Goal: Information Seeking & Learning: Learn about a topic

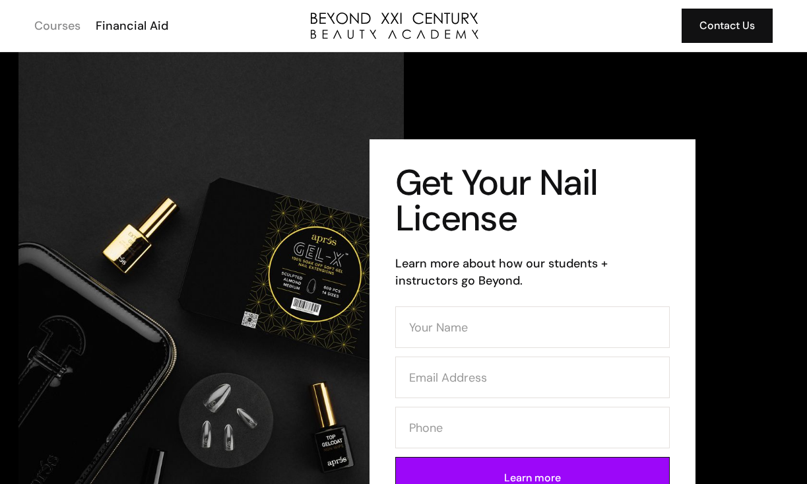
click at [34, 28] on div "Courses" at bounding box center [57, 25] width 46 height 17
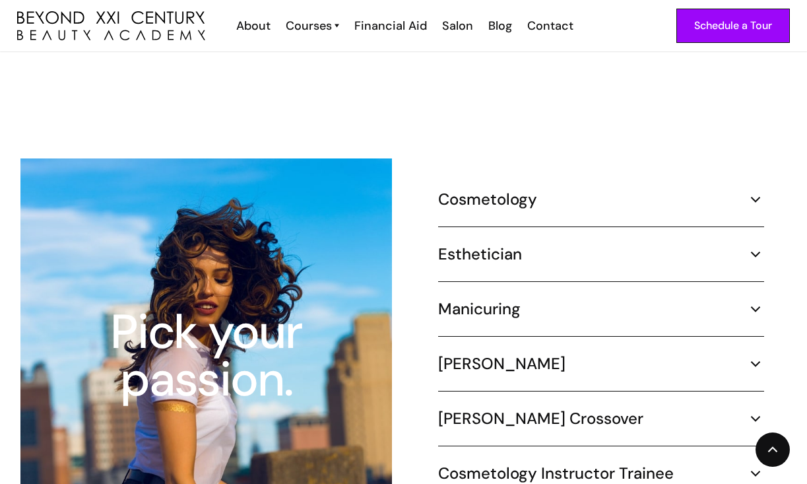
scroll to position [1227, 0]
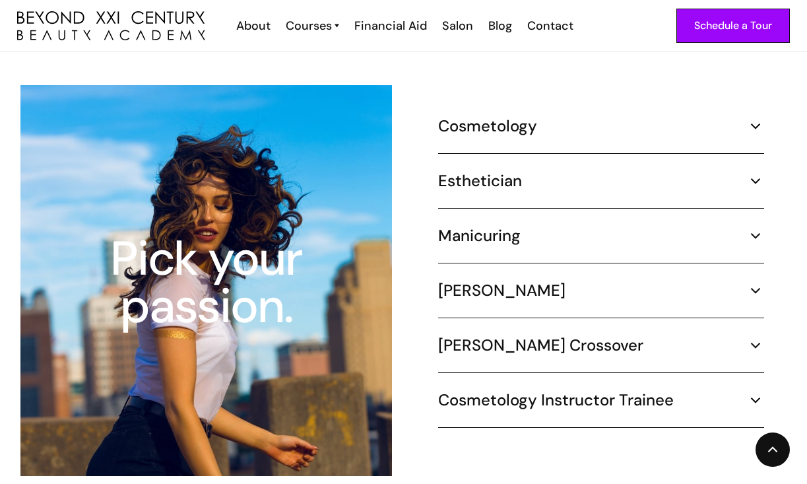
click at [746, 226] on div "Manicuring" at bounding box center [601, 236] width 326 height 20
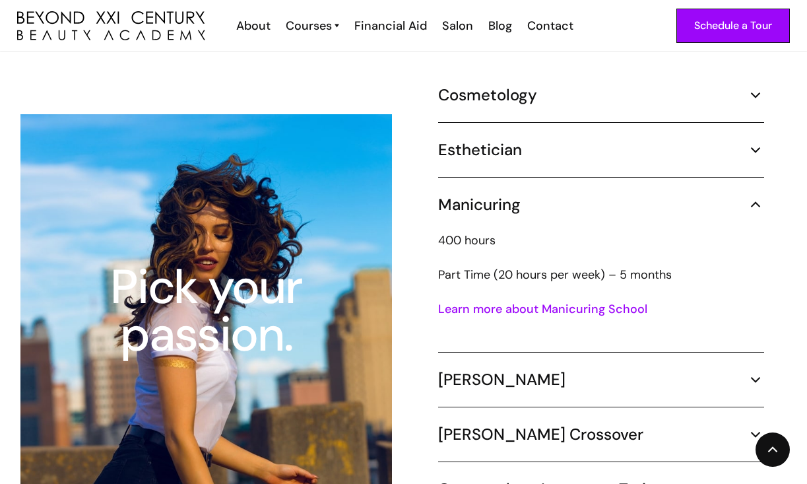
click at [575, 140] on div "Esthetician" at bounding box center [601, 150] width 326 height 20
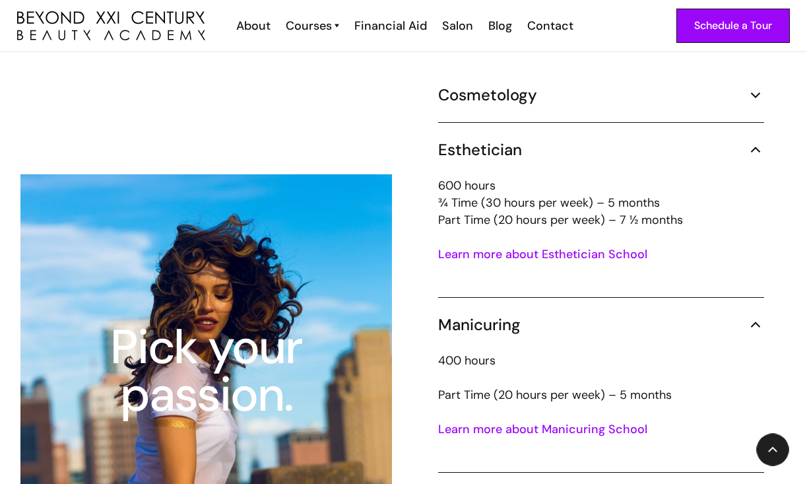
scroll to position [1236, 0]
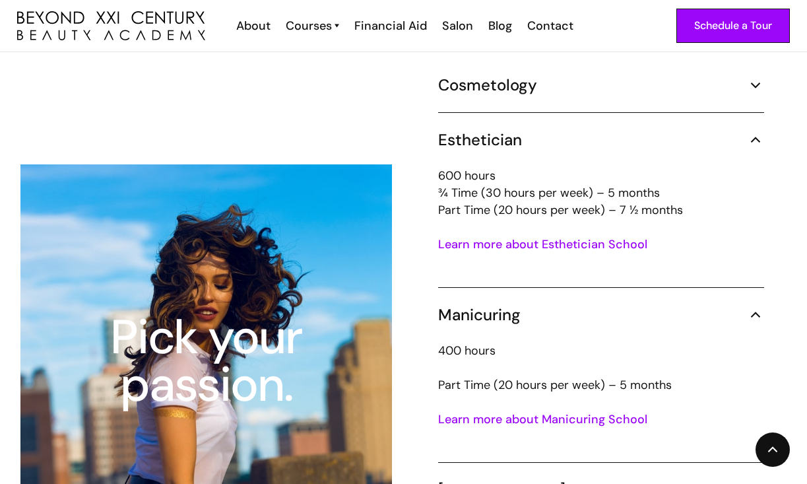
click at [534, 130] on div "Esthetician" at bounding box center [601, 140] width 326 height 20
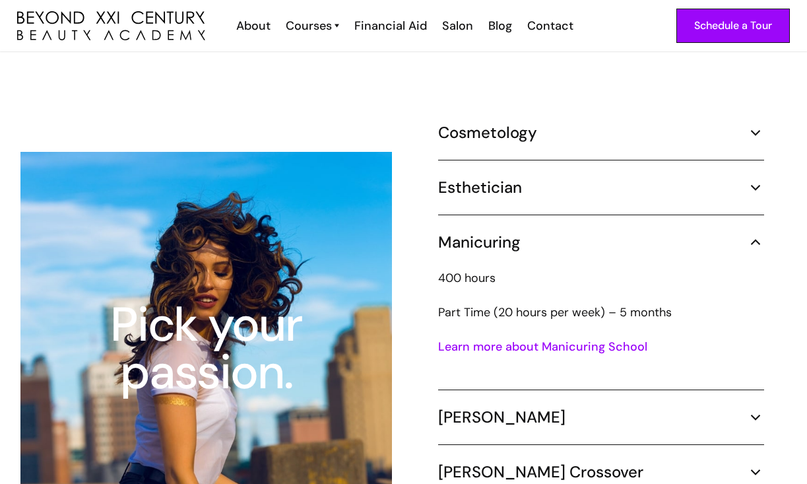
scroll to position [1105, 0]
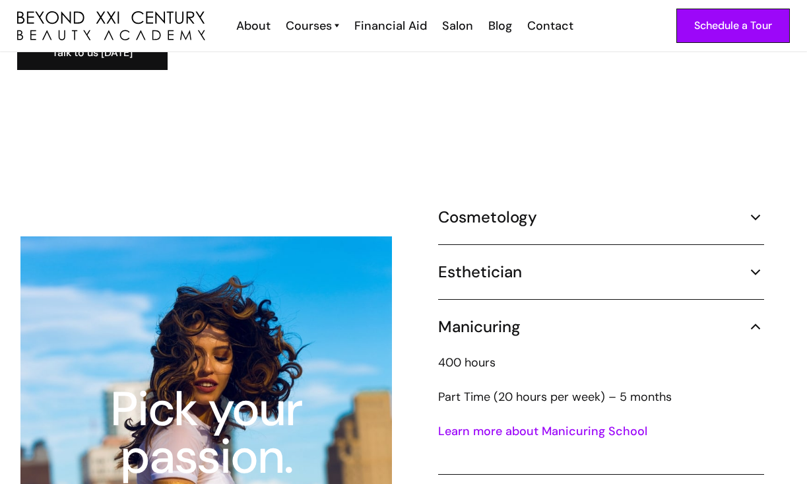
click at [496, 267] on div "Esthetician 600 hours ¾ Time (30 hours per week) – 5 months Part Time (20 hours…" at bounding box center [601, 281] width 326 height 38
click at [494, 262] on h5 "Esthetician" at bounding box center [480, 272] width 84 height 20
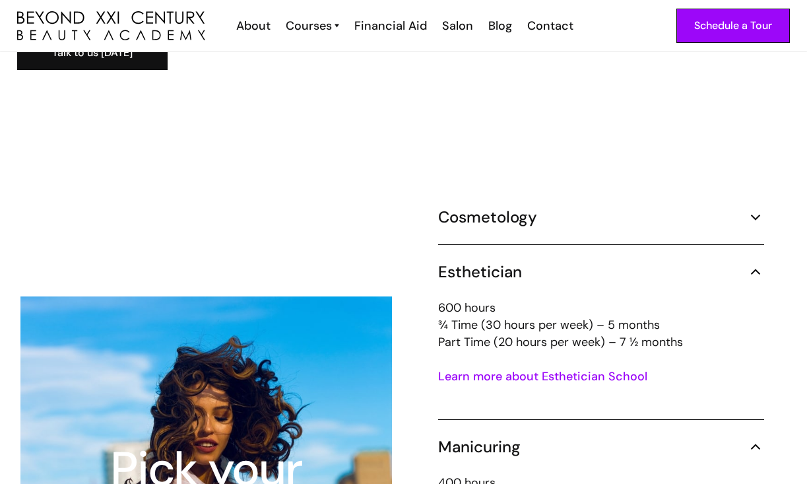
click at [529, 372] on div "Learn more about Esthetician School" at bounding box center [601, 385] width 326 height 34
click at [528, 368] on link "Learn more about Esthetician School" at bounding box center [542, 376] width 209 height 16
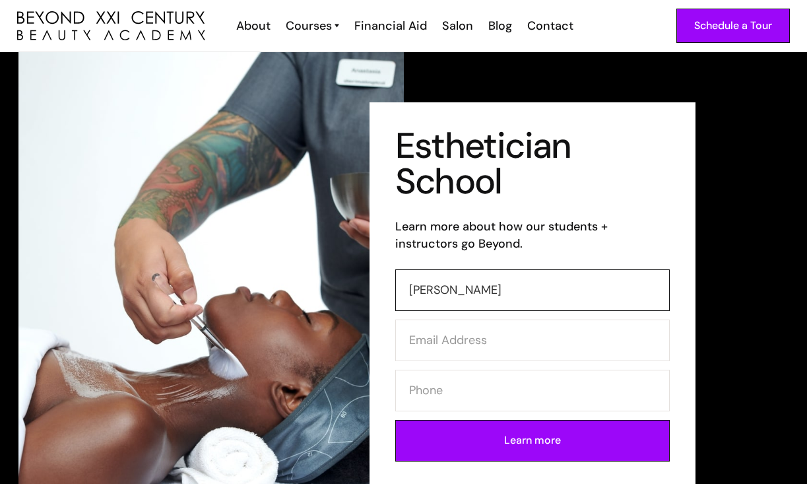
type input "Jazmin"
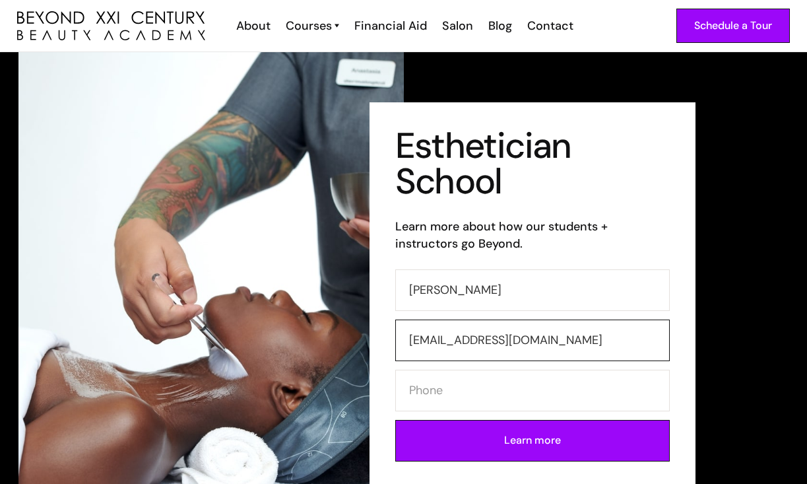
type input "jusstjazz97@gmail.com"
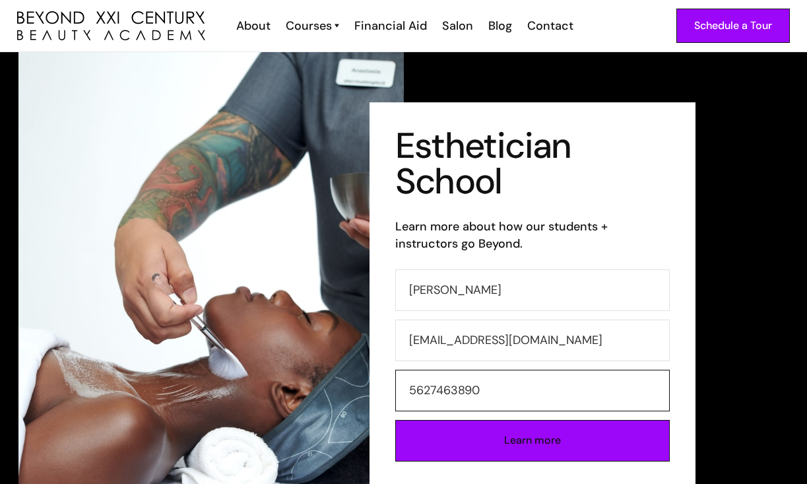
type input "5627463890"
click at [486, 457] on input "Learn more" at bounding box center [532, 441] width 274 height 42
type input "Please wait..."
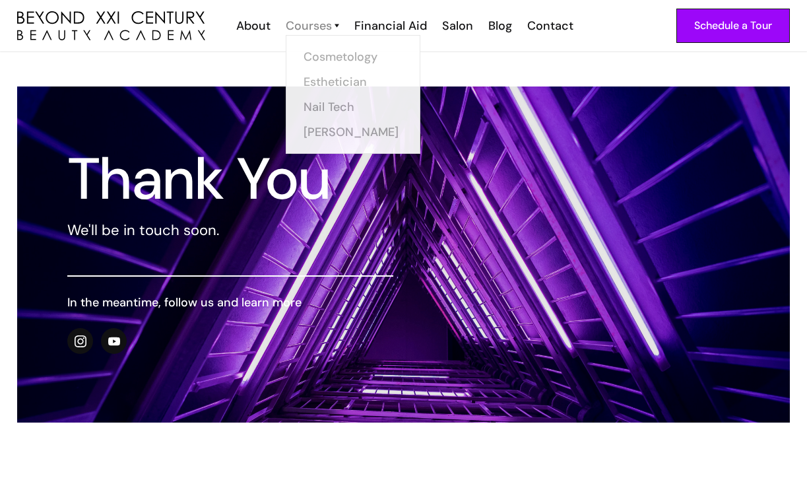
click at [318, 24] on div "Courses" at bounding box center [309, 25] width 46 height 17
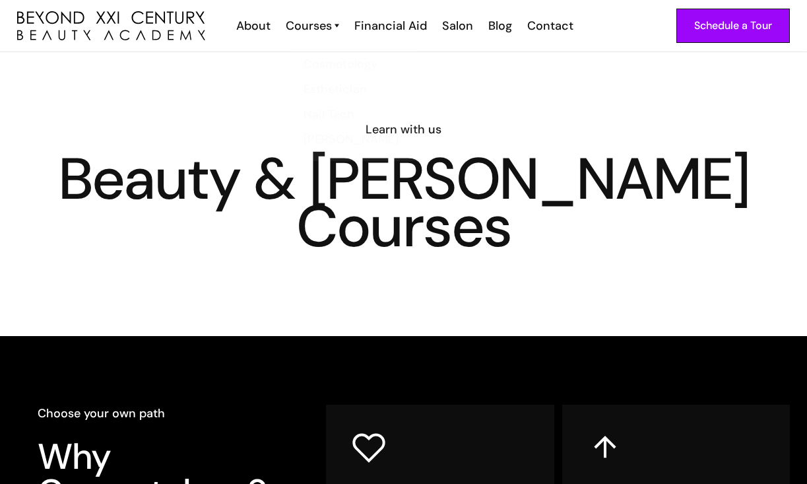
click at [318, 24] on div "Courses" at bounding box center [309, 25] width 46 height 17
click at [318, 82] on link "Esthetician" at bounding box center [356, 81] width 99 height 25
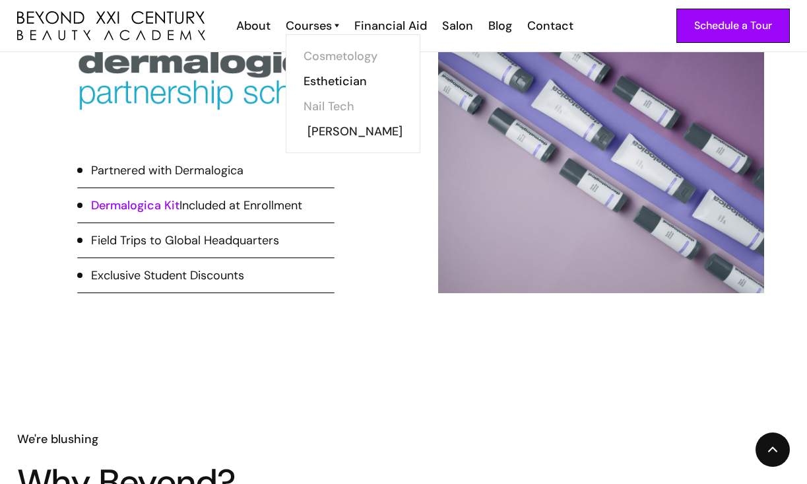
click at [319, 119] on link "[PERSON_NAME]" at bounding box center [356, 131] width 99 height 25
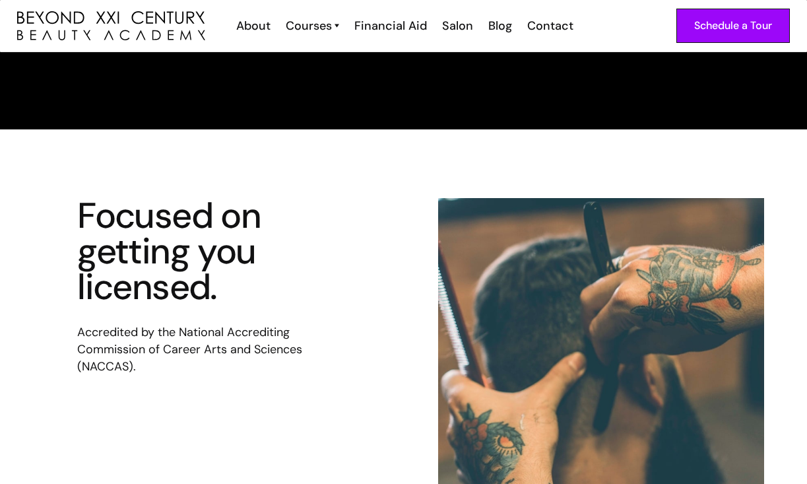
scroll to position [159, 0]
click at [340, 27] on div "Courses Cosmetology Esthetician Nail Tech [PERSON_NAME]" at bounding box center [311, 25] width 69 height 17
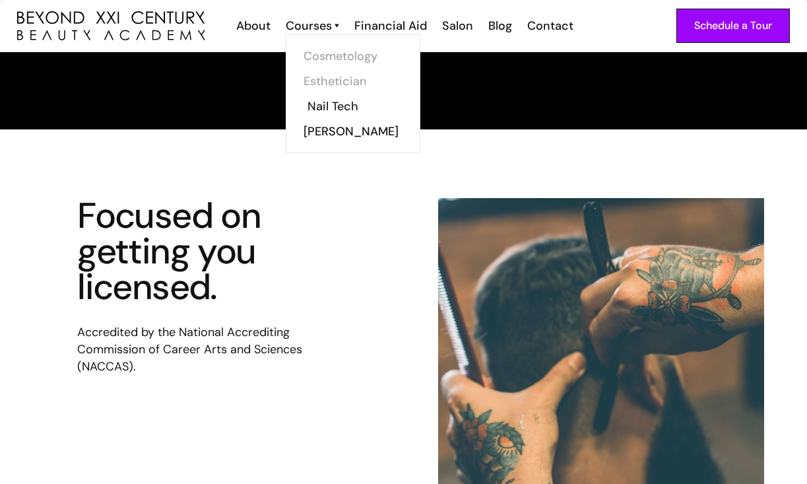
click at [331, 98] on link "Nail Tech" at bounding box center [356, 106] width 99 height 25
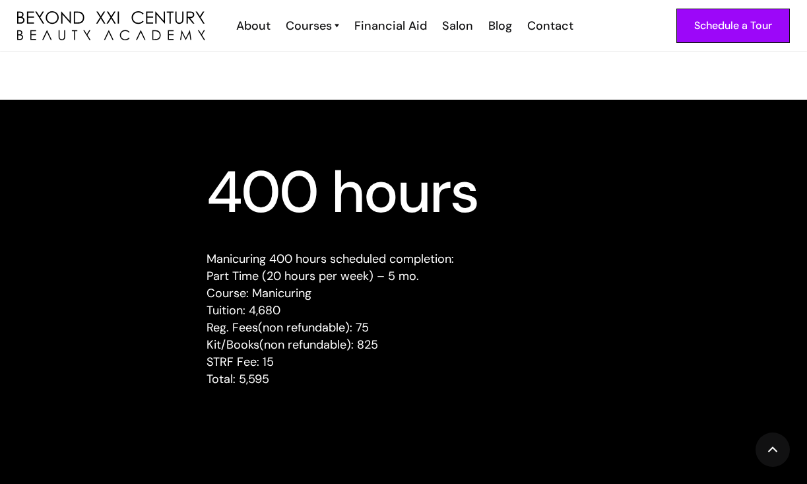
scroll to position [1227, 0]
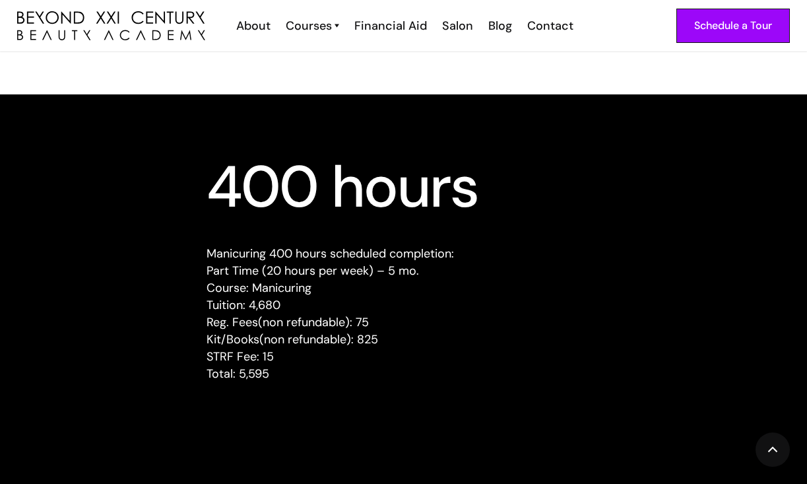
click at [280, 267] on p "Manicuring 400 hours scheduled completion: Part Time (20 hours per week) – 5 mo…" at bounding box center [404, 313] width 395 height 137
drag, startPoint x: 278, startPoint y: 254, endPoint x: 416, endPoint y: 255, distance: 138.6
click at [416, 255] on p "Manicuring 400 hours scheduled completion: Part Time (20 hours per week) – 5 mo…" at bounding box center [404, 313] width 395 height 137
click at [416, 274] on p "Manicuring 400 hours scheduled completion: Part Time (20 hours per week) – 5 mo…" at bounding box center [404, 313] width 395 height 137
drag, startPoint x: 294, startPoint y: 290, endPoint x: 346, endPoint y: 301, distance: 52.7
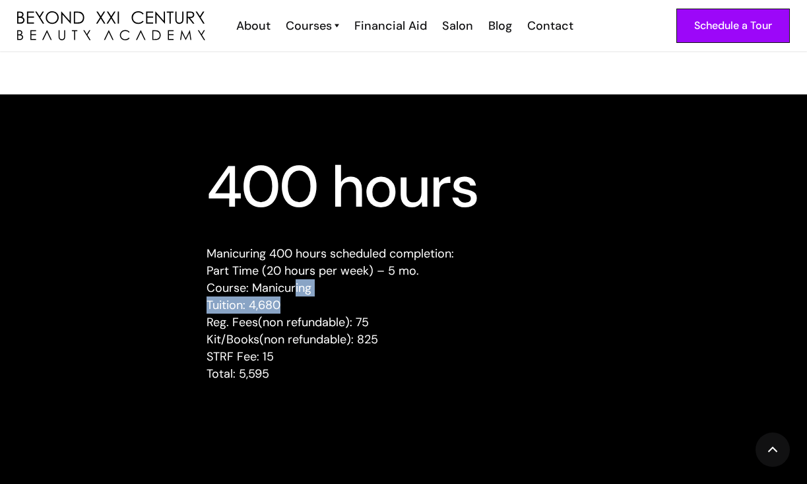
click at [346, 301] on p "Manicuring 400 hours scheduled completion: Part Time (20 hours per week) – 5 mo…" at bounding box center [404, 313] width 395 height 137
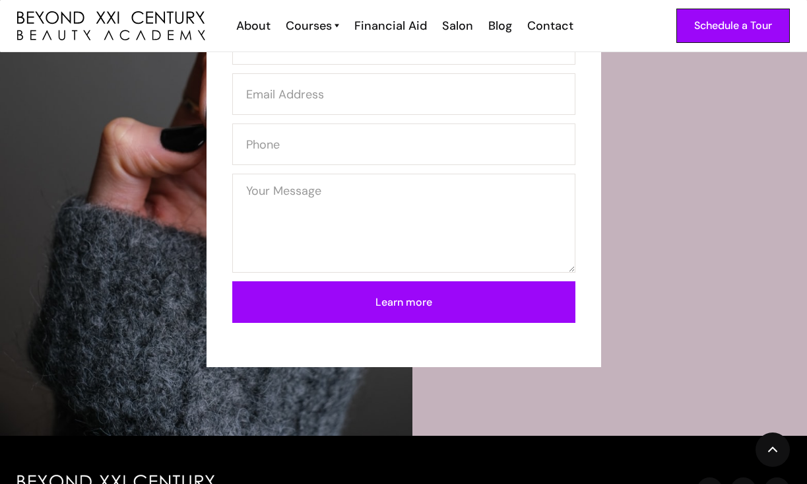
scroll to position [2311, 0]
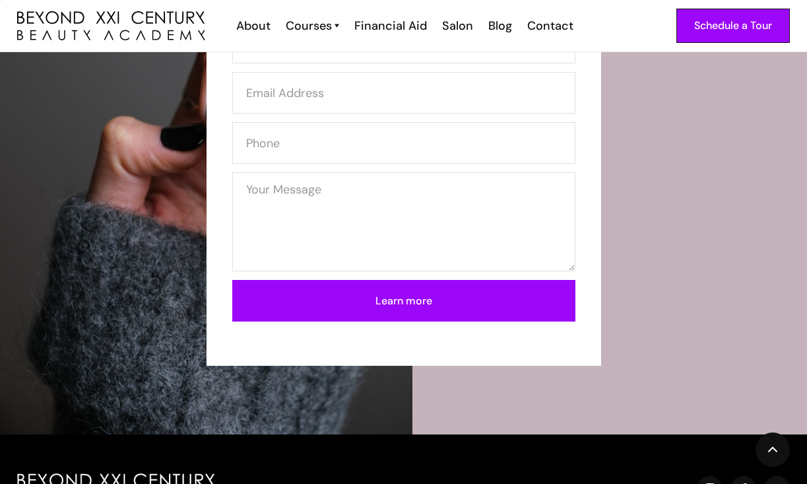
click at [391, 11] on div "Schedule a Tour About Cosmetology Esthetician Manicuring Barber Courses Cosmeto…" at bounding box center [403, 25] width 773 height 51
click at [390, 21] on div "Financial Aid" at bounding box center [390, 25] width 73 height 17
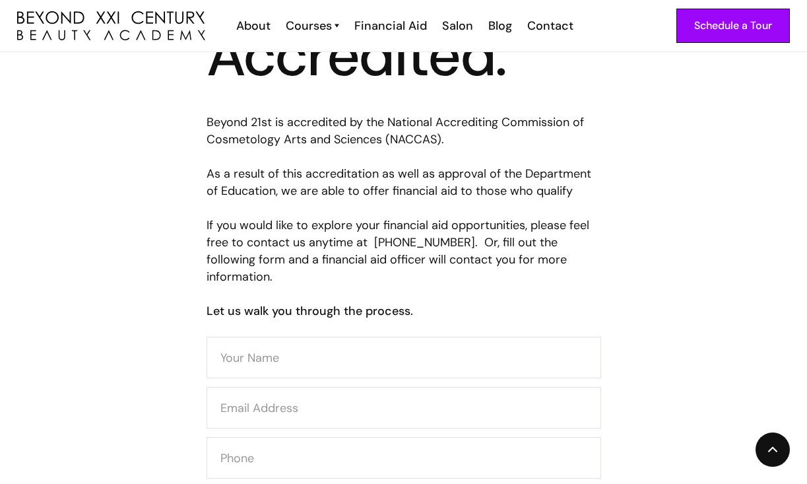
scroll to position [554, 0]
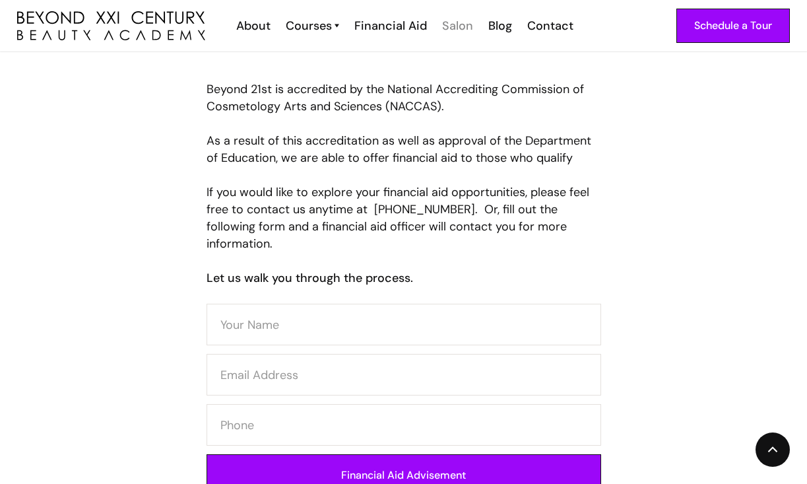
click at [460, 31] on div "Salon" at bounding box center [457, 25] width 31 height 17
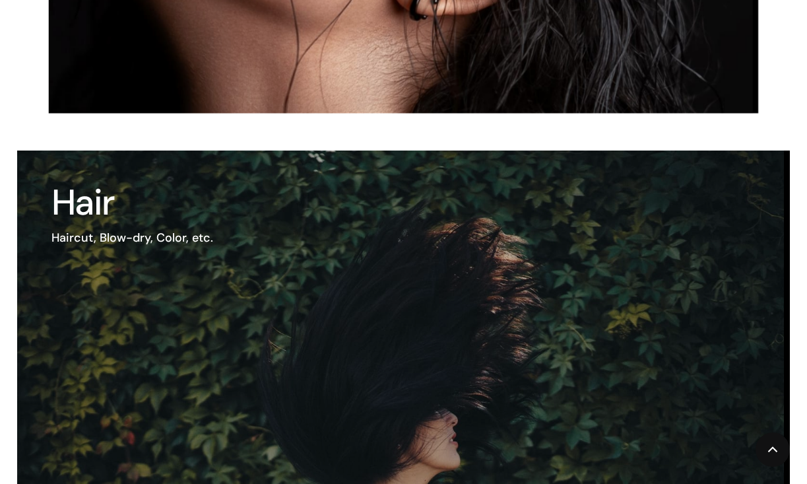
scroll to position [1165, 0]
